Goal: Task Accomplishment & Management: Use online tool/utility

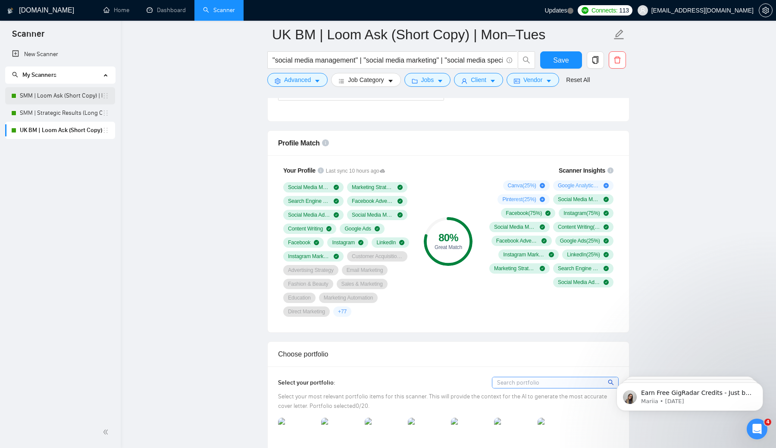
click at [67, 94] on link "SMM | Loom Ask (Short Copy) | Mon–Tues" at bounding box center [61, 95] width 82 height 17
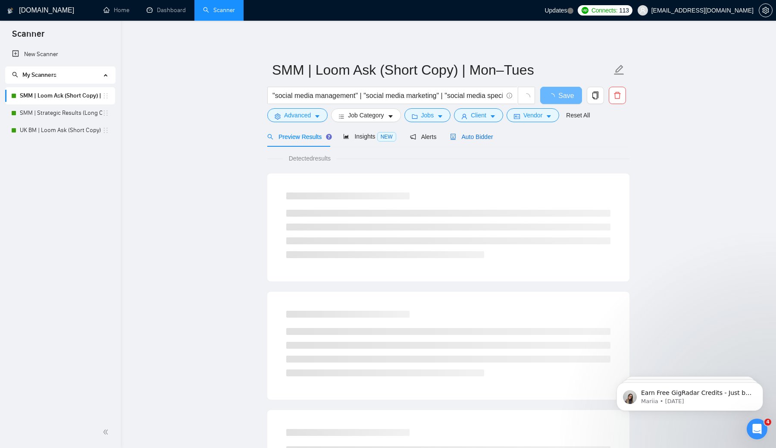
click at [486, 135] on span "Auto Bidder" at bounding box center [471, 136] width 43 height 7
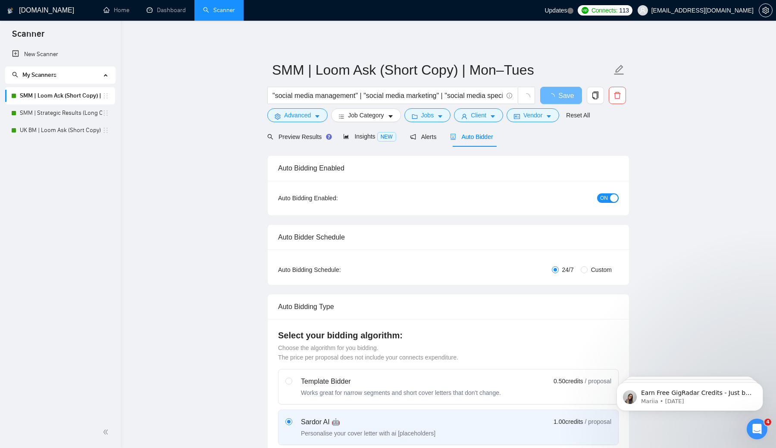
radio input "false"
radio input "true"
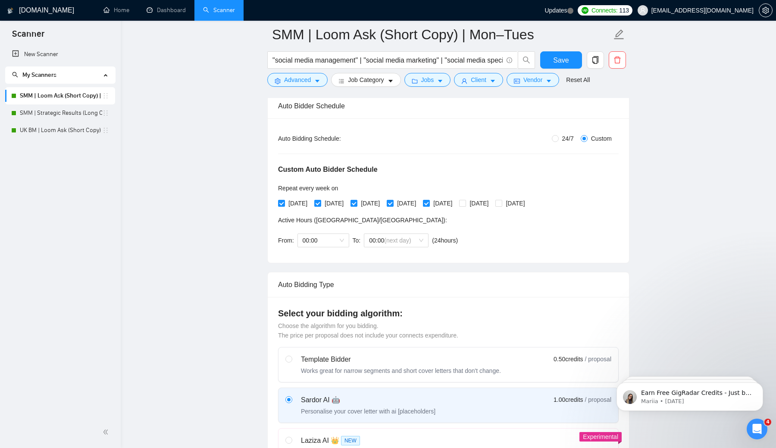
scroll to position [132, 0]
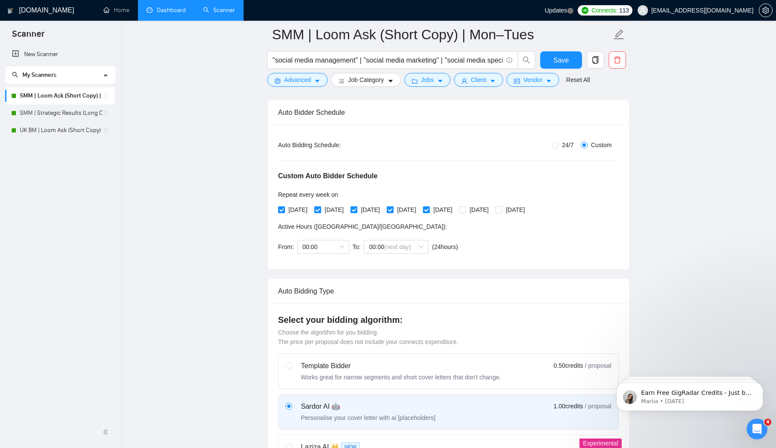
click at [166, 7] on link "Dashboard" at bounding box center [166, 9] width 39 height 7
